Goal: Find specific page/section: Find specific page/section

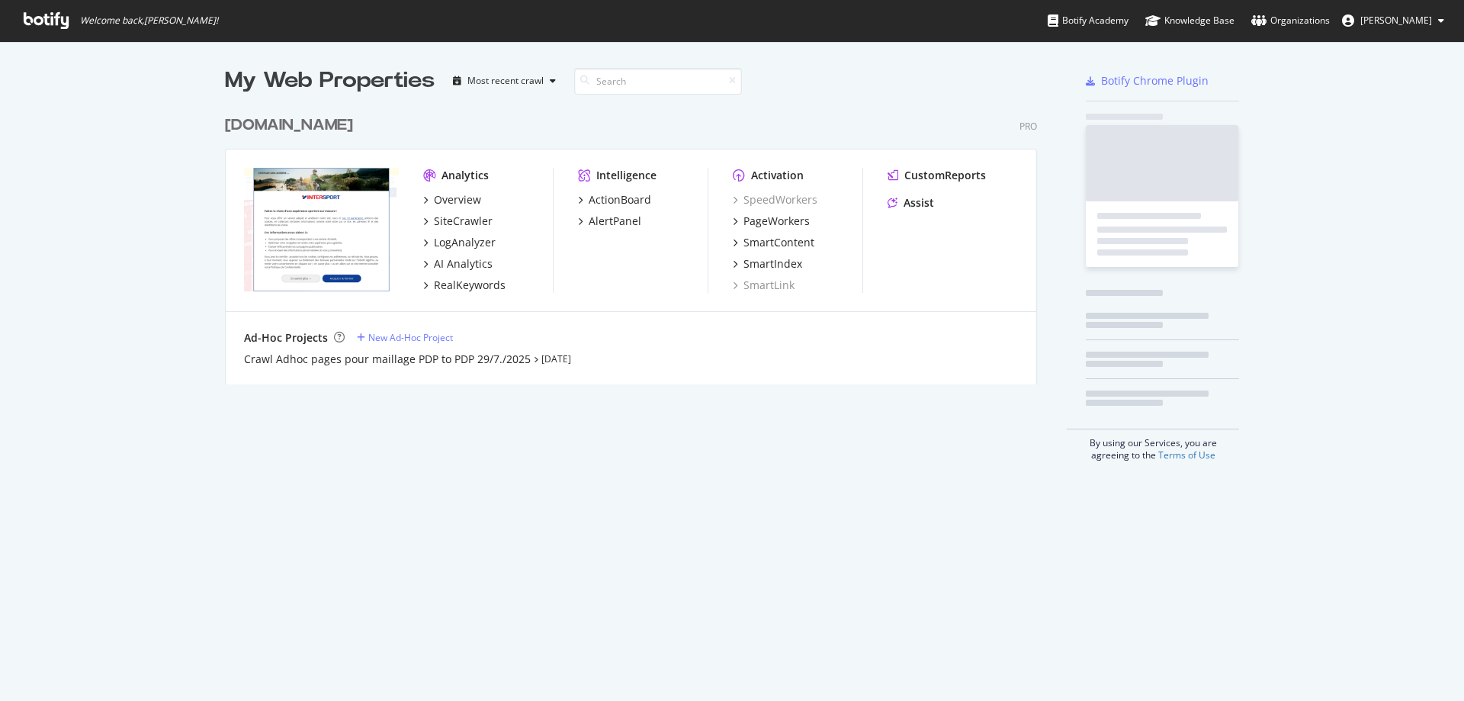
scroll to position [689, 1441]
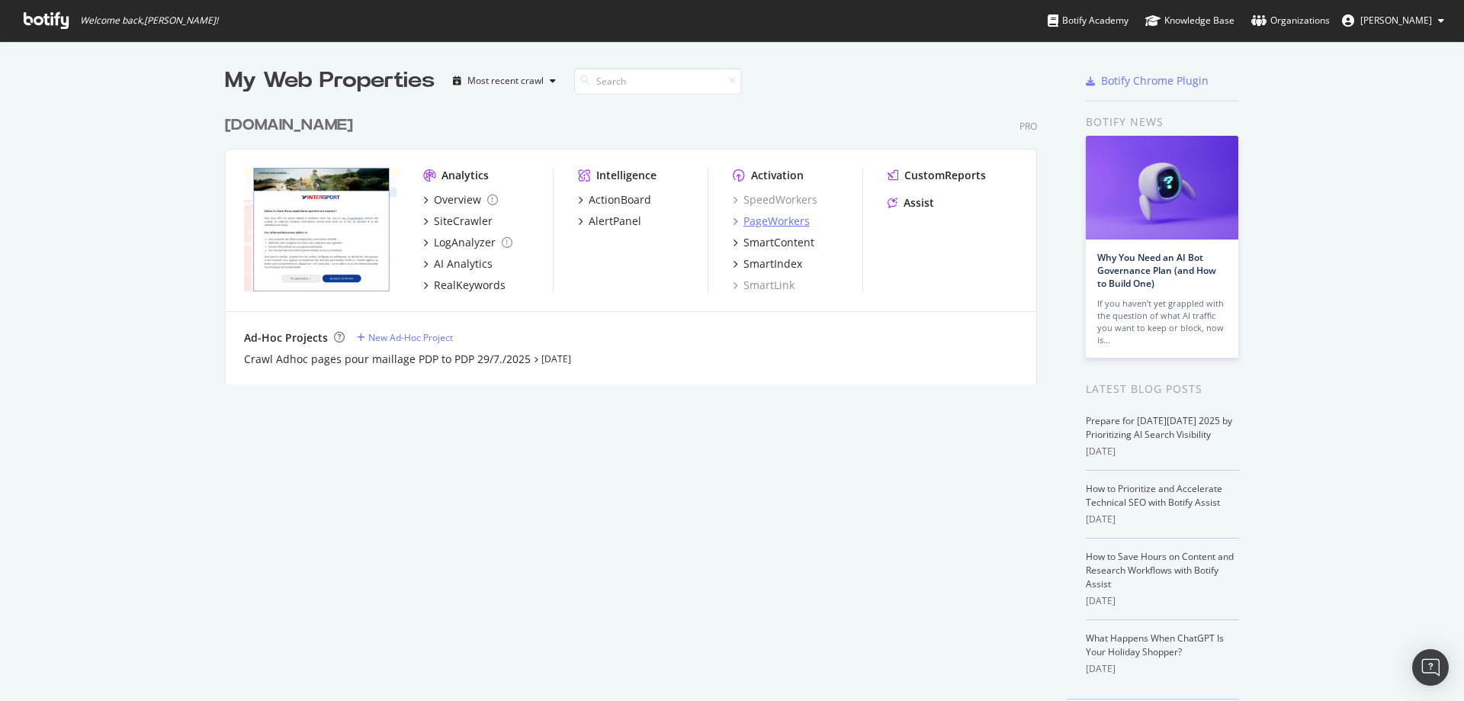
click at [783, 219] on div "PageWorkers" at bounding box center [776, 220] width 66 height 15
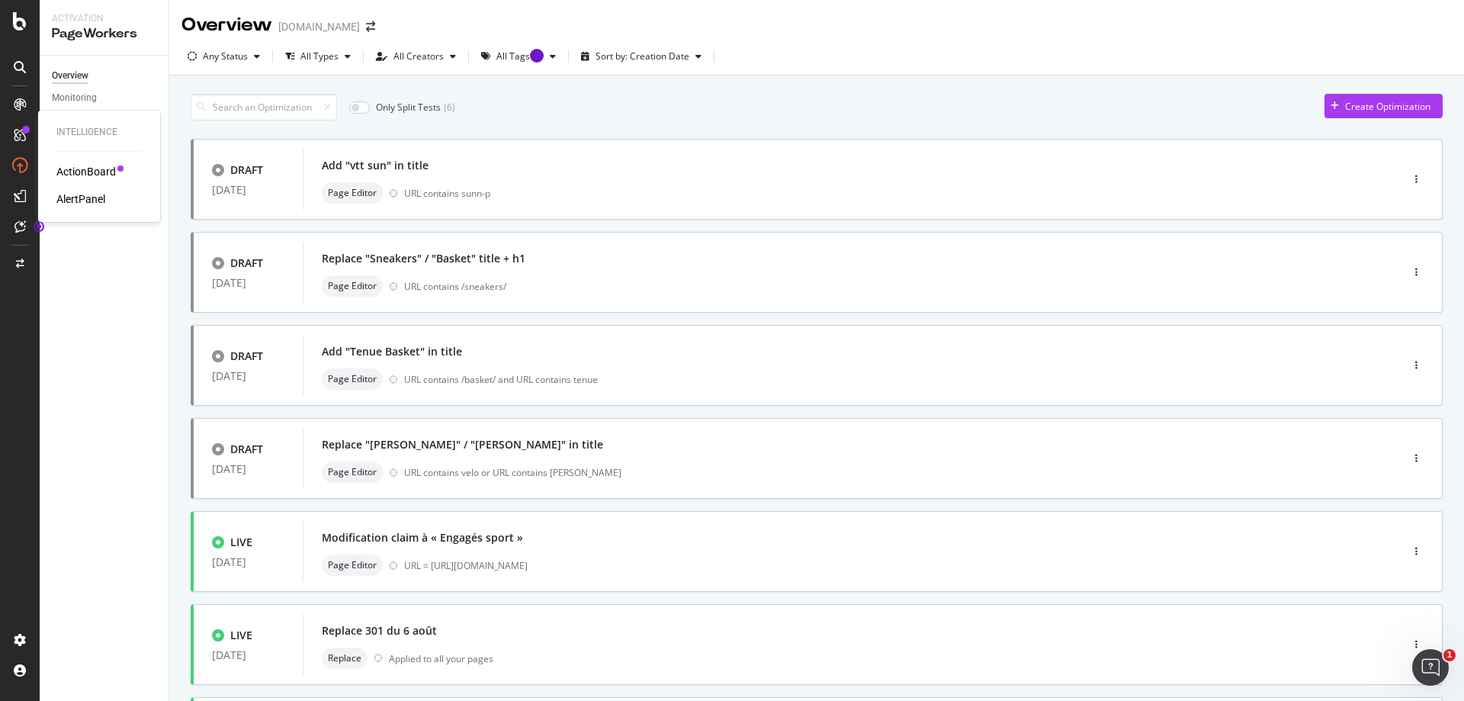
click at [89, 172] on div "ActionBoard" at bounding box center [85, 171] width 59 height 15
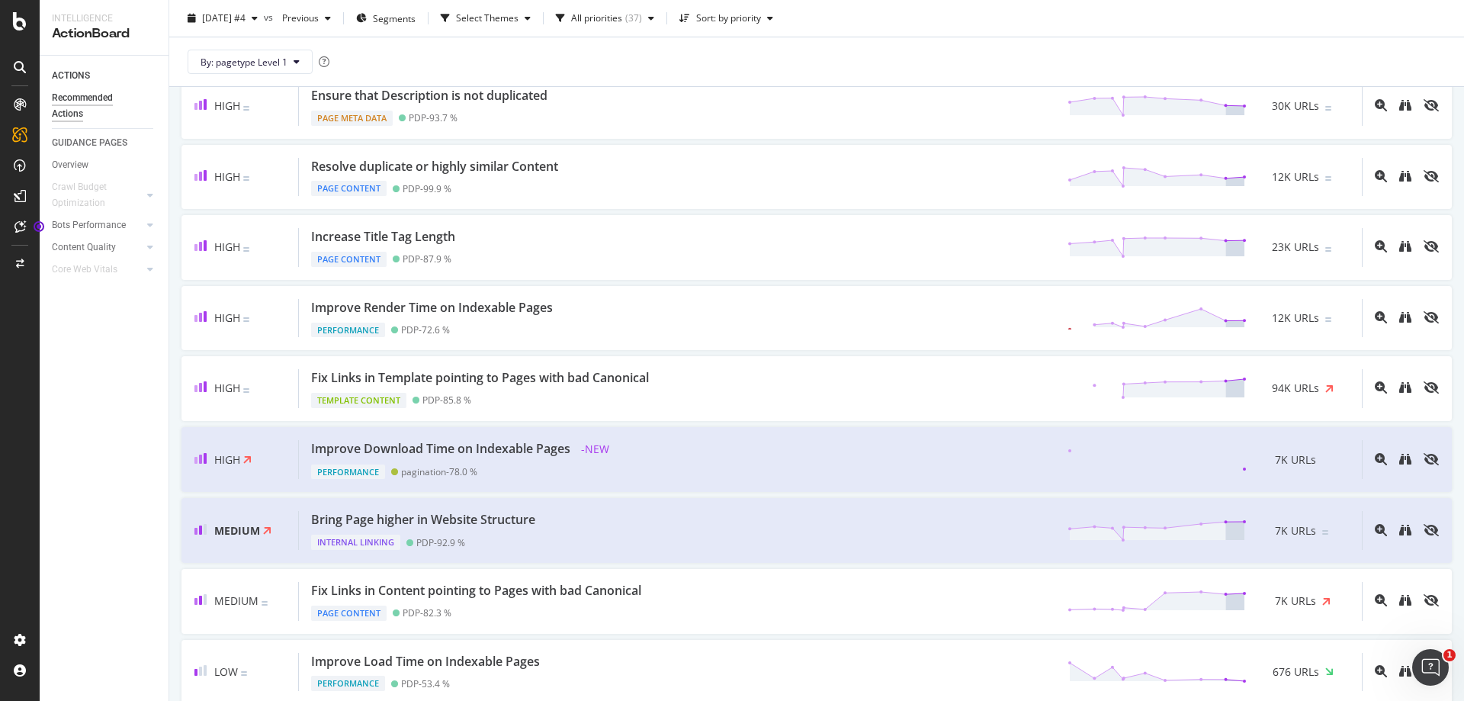
scroll to position [152, 0]
